Goal: Information Seeking & Learning: Learn about a topic

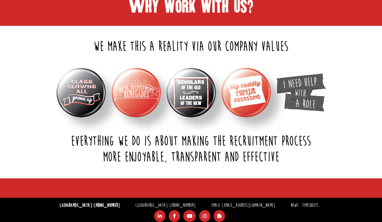
scroll to position [195, 0]
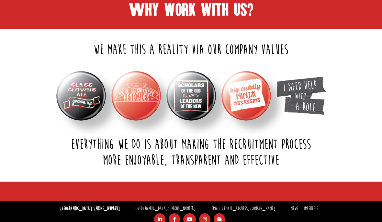
click at [305, 109] on img at bounding box center [301, 96] width 50 height 38
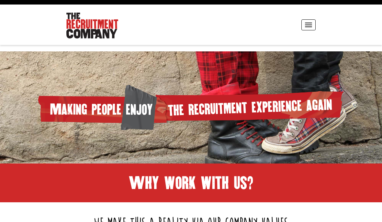
scroll to position [0, 0]
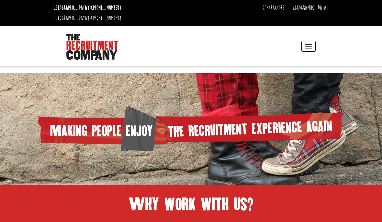
click at [309, 46] on span "button" at bounding box center [308, 46] width 7 height 1
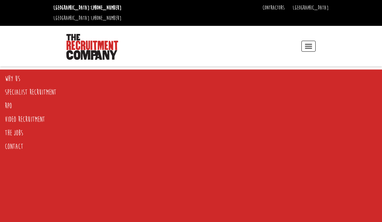
click at [13, 131] on link "The Jobs" at bounding box center [188, 134] width 377 height 14
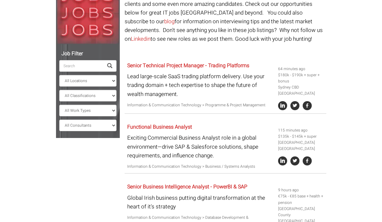
scroll to position [77, 0]
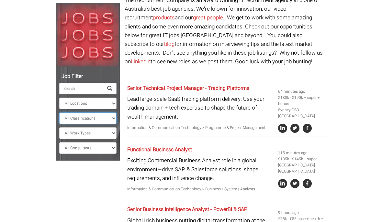
click at [111, 113] on select "All Classifications Banking & Financial Services Information & Communication Te…" at bounding box center [88, 119] width 58 height 12
select select "Administration & Office Support"
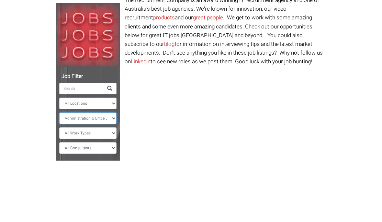
scroll to position [53, 0]
